Goal: Information Seeking & Learning: Check status

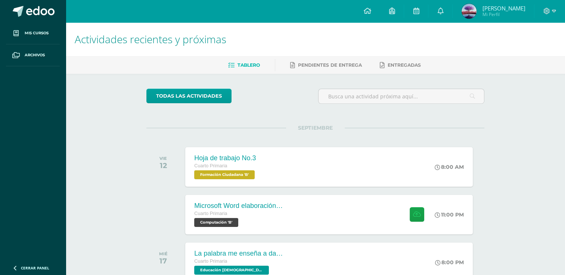
click at [476, 10] on img at bounding box center [468, 11] width 15 height 15
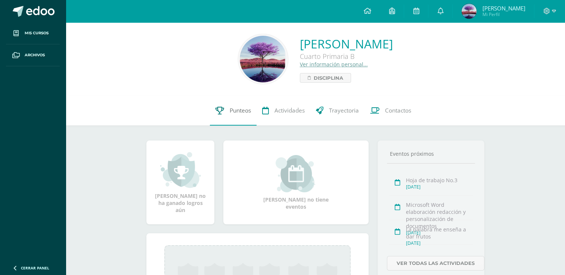
click at [230, 114] on span "Punteos" at bounding box center [240, 111] width 21 height 8
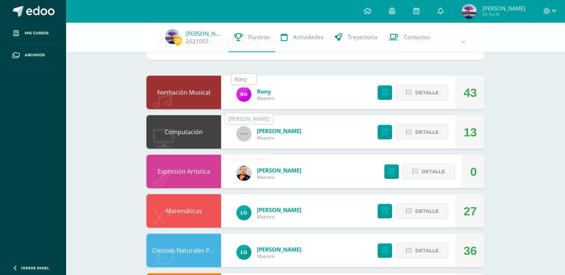
scroll to position [112, 0]
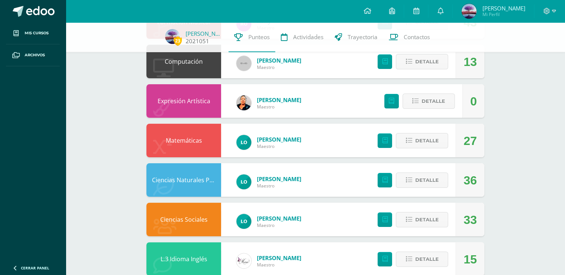
click at [176, 42] on span "23" at bounding box center [178, 40] width 8 height 9
click at [192, 41] on link "2021051" at bounding box center [198, 41] width 24 height 8
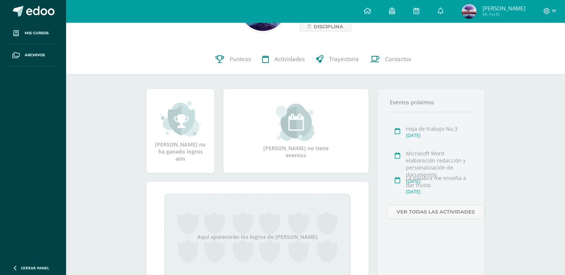
scroll to position [89, 0]
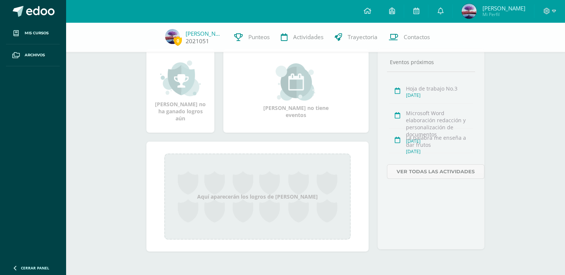
click at [169, 44] on link at bounding box center [172, 42] width 15 height 8
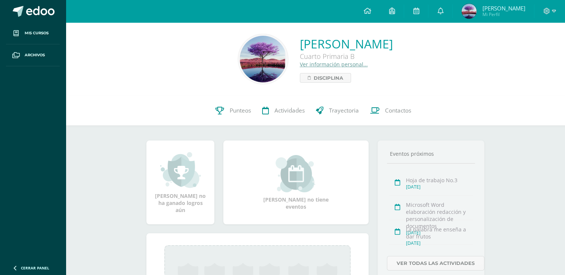
click at [300, 63] on link "Ver información personal..." at bounding box center [334, 64] width 68 height 7
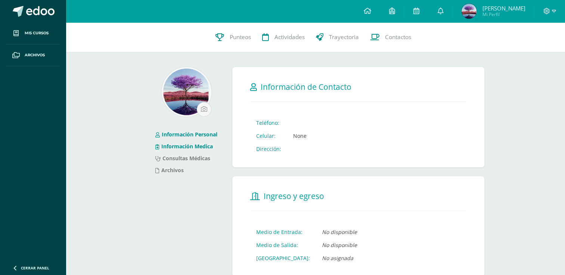
click at [209, 150] on link "Información Medica" at bounding box center [183, 146] width 57 height 7
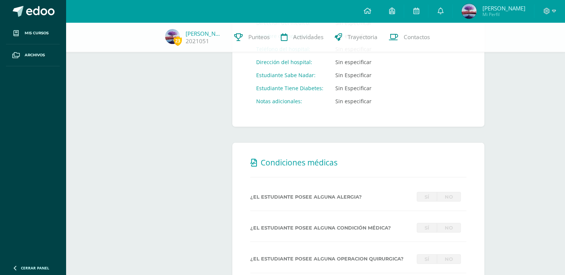
scroll to position [187, 0]
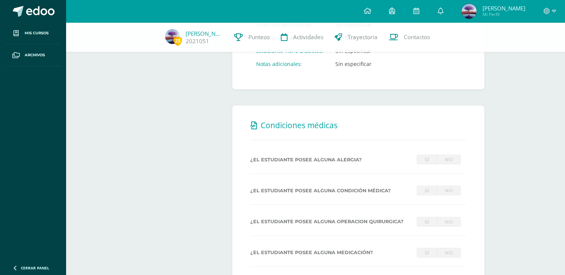
click at [445, 158] on link "No" at bounding box center [449, 160] width 24 height 10
click at [429, 194] on link "Sí" at bounding box center [427, 191] width 20 height 10
click at [453, 226] on link "No" at bounding box center [449, 222] width 24 height 10
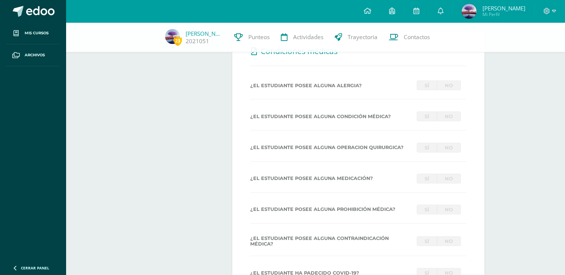
scroll to position [261, 0]
click at [454, 182] on link "No" at bounding box center [449, 179] width 24 height 10
click at [451, 208] on link "No" at bounding box center [449, 210] width 24 height 10
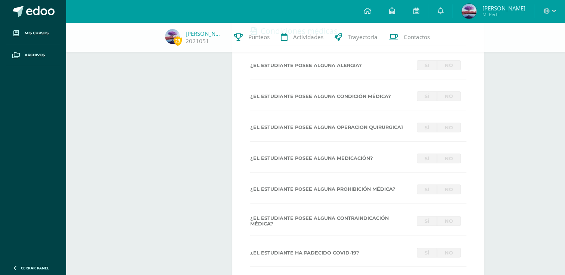
scroll to position [299, 0]
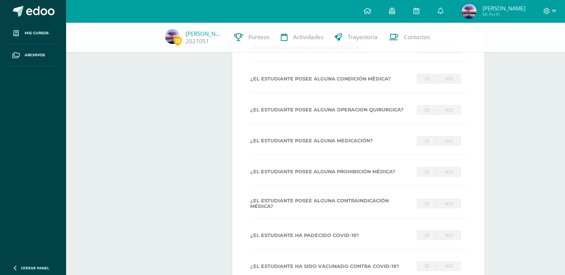
click at [455, 203] on link "No" at bounding box center [449, 204] width 24 height 10
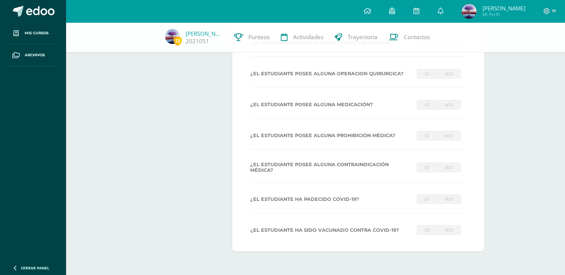
click at [445, 199] on link "No" at bounding box center [449, 199] width 24 height 10
click at [424, 234] on link "Sí" at bounding box center [427, 230] width 20 height 10
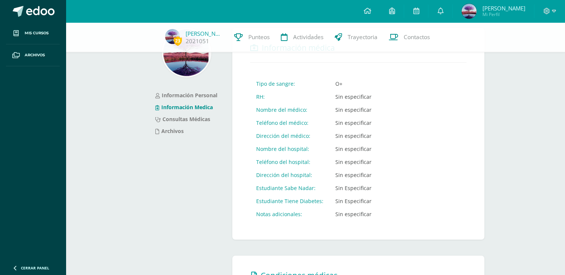
scroll to position [0, 0]
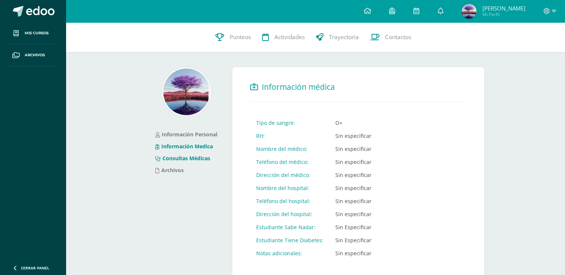
click at [211, 158] on li "Consultas Médicas" at bounding box center [186, 159] width 62 height 12
click at [209, 158] on link "Consultas Médicas" at bounding box center [182, 158] width 55 height 7
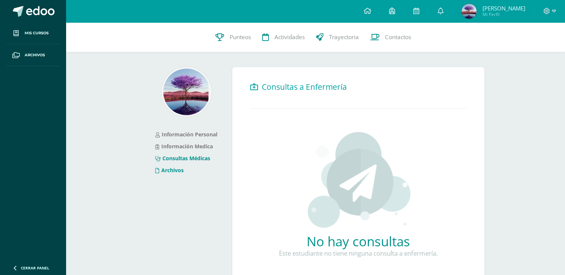
click at [179, 169] on link "Archivos" at bounding box center [169, 170] width 28 height 7
click at [334, 43] on link "Trayectoria" at bounding box center [337, 37] width 54 height 30
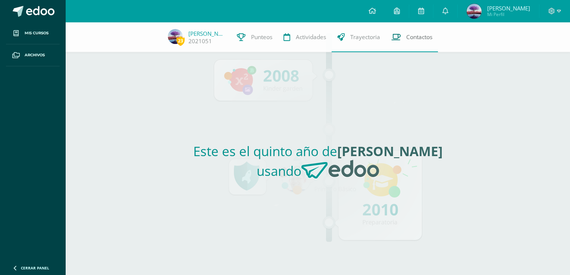
click at [422, 37] on span "Contactos" at bounding box center [420, 37] width 26 height 8
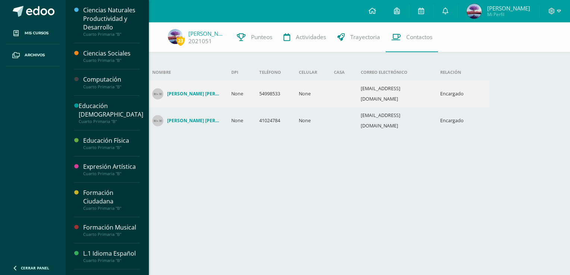
click at [100, 80] on div "Computación" at bounding box center [111, 79] width 57 height 9
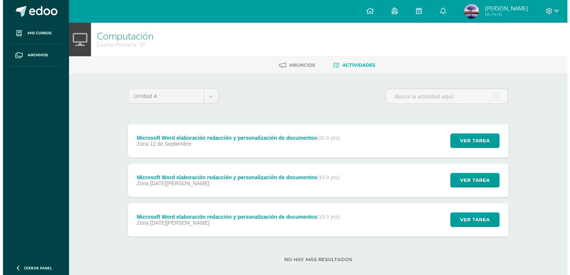
scroll to position [11, 0]
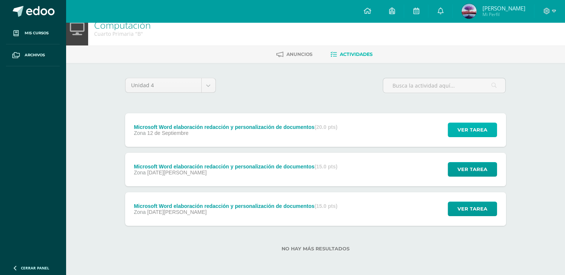
click at [467, 135] on span "Ver tarea" at bounding box center [472, 130] width 30 height 14
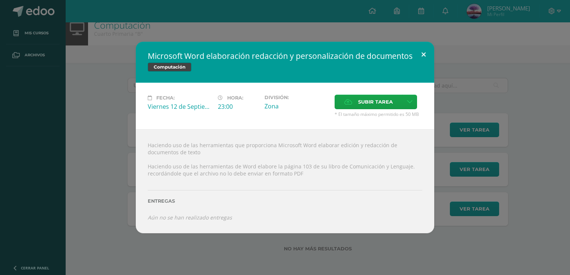
click at [424, 59] on button at bounding box center [423, 54] width 21 height 25
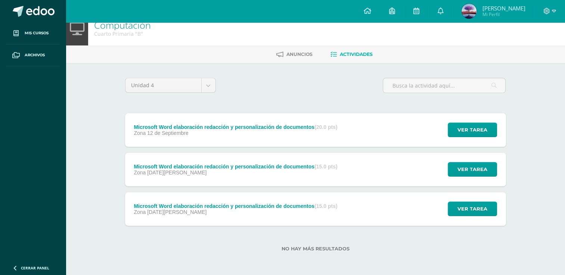
click at [482, 152] on div "Microsoft Word elaboración redacción y personalización de documentos (20.0 pts)…" at bounding box center [315, 169] width 381 height 113
click at [483, 168] on span "Ver tarea" at bounding box center [472, 170] width 30 height 14
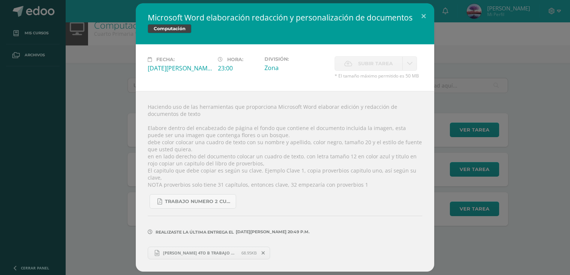
click at [205, 247] on link "ESTER MALDONADO 4TO B TRABAJO NO.2.docx 68.95KB" at bounding box center [209, 253] width 122 height 13
click at [421, 20] on button at bounding box center [423, 15] width 21 height 25
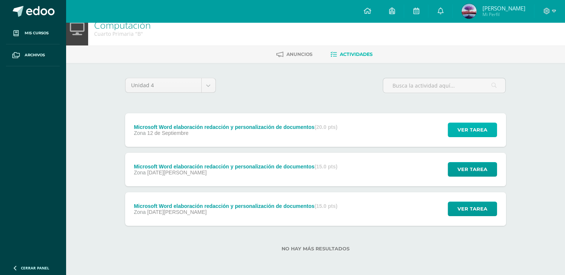
click at [469, 130] on span "Ver tarea" at bounding box center [472, 130] width 30 height 14
